Goal: Information Seeking & Learning: Check status

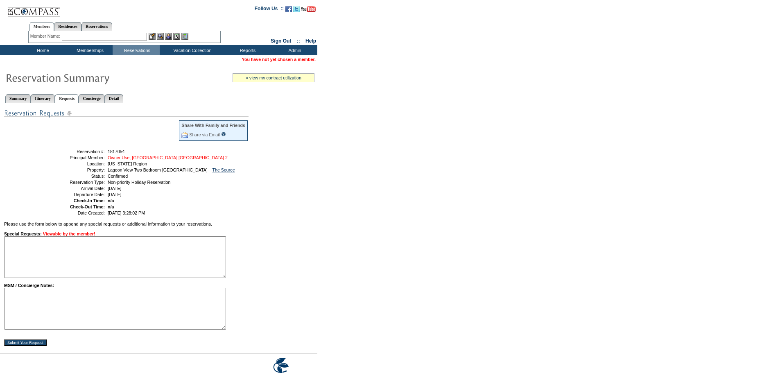
click at [144, 160] on link "Owner Use, [GEOGRAPHIC_DATA] [GEOGRAPHIC_DATA] 2" at bounding box center [168, 157] width 120 height 5
click at [124, 100] on link "Detail" at bounding box center [114, 98] width 19 height 9
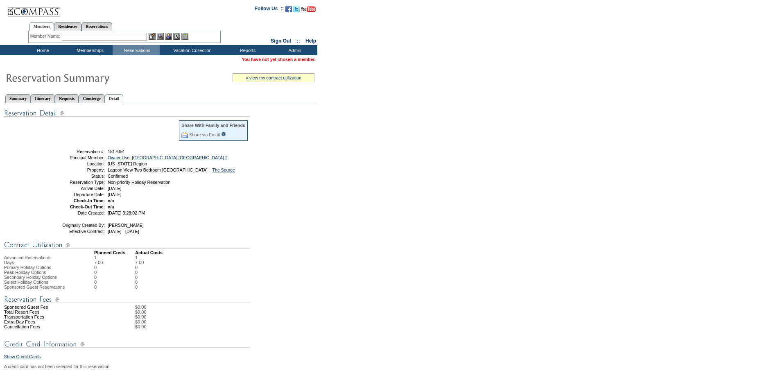
scroll to position [295, 0]
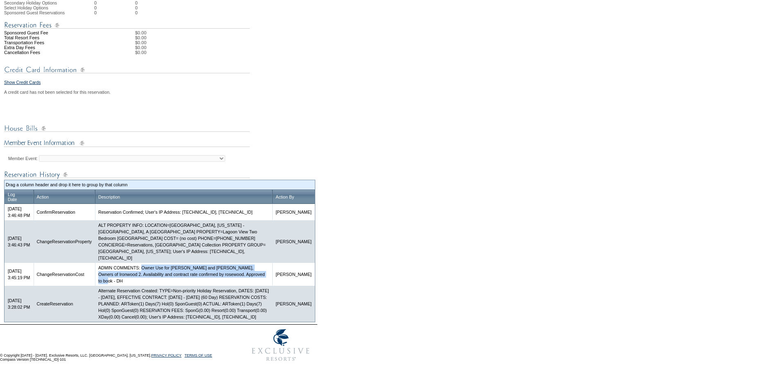
drag, startPoint x: 131, startPoint y: 274, endPoint x: 154, endPoint y: 261, distance: 26.3
click at [154, 263] on td "ADMIN COMMENTS: Owner Use for Carolyn and Manny Ratner, Owners of Ironwood 2. A…" at bounding box center [183, 274] width 177 height 23
copy td "Owner Use for Carolyn and Manny Ratner, Owners of Ironwood 2. Availability and …"
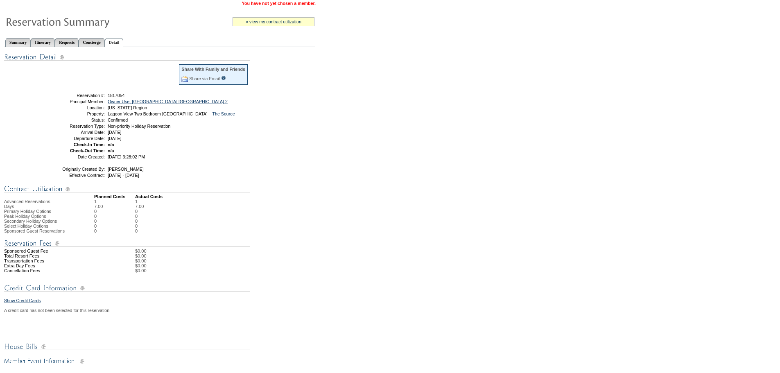
scroll to position [0, 0]
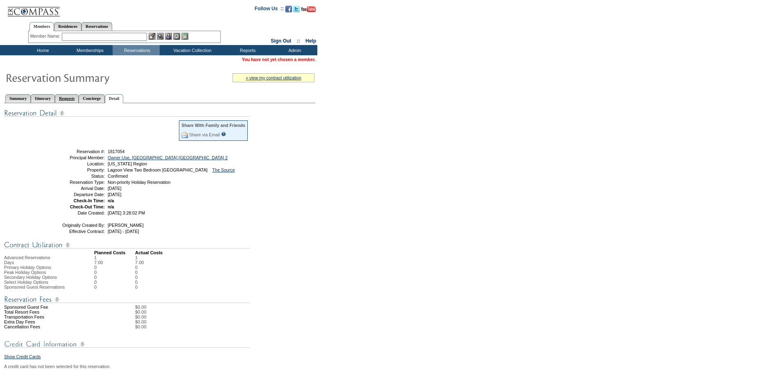
click at [77, 100] on link "Requests" at bounding box center [67, 98] width 24 height 9
